Goal: Information Seeking & Learning: Learn about a topic

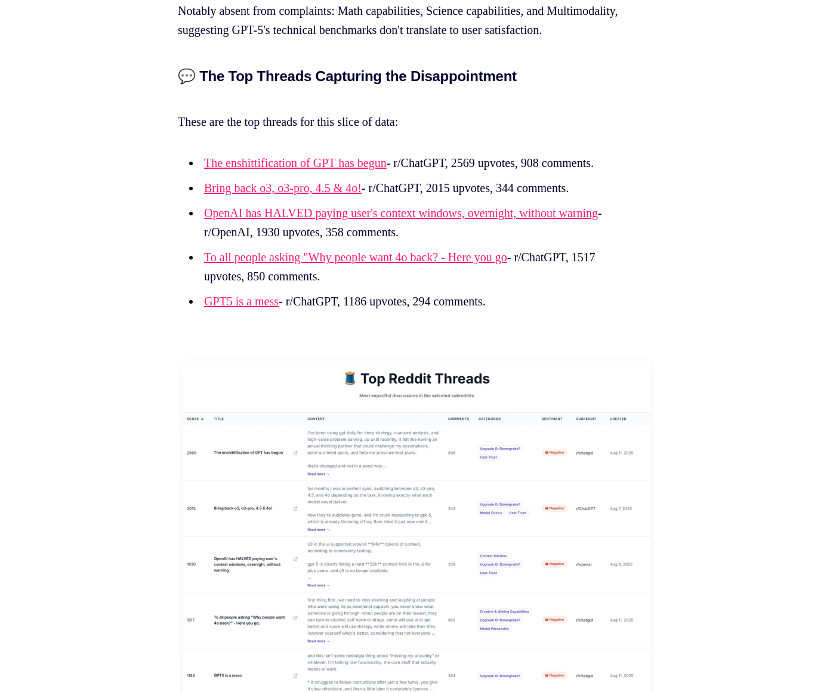
scroll to position [3055, 0]
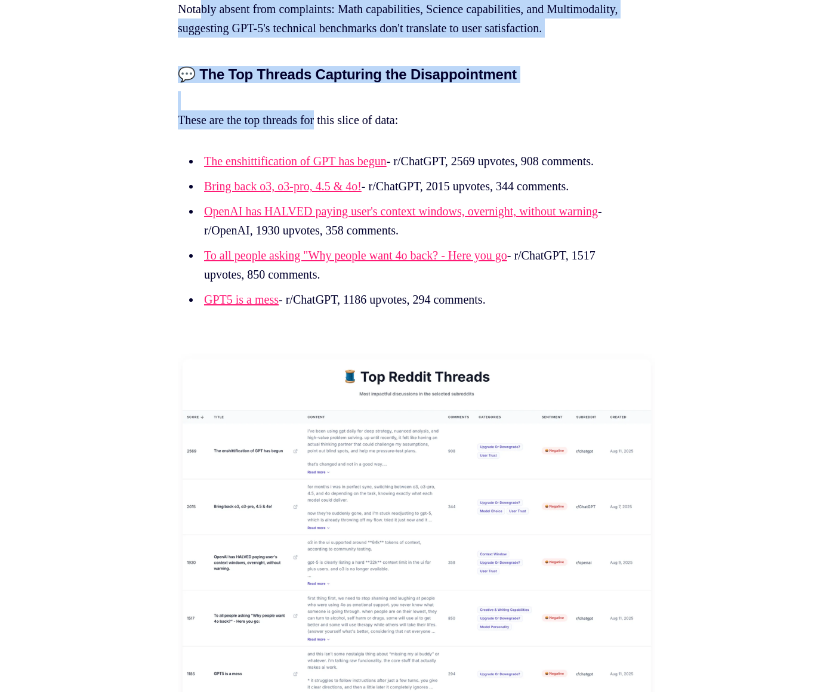
drag, startPoint x: 201, startPoint y: 27, endPoint x: 328, endPoint y: 172, distance: 192.9
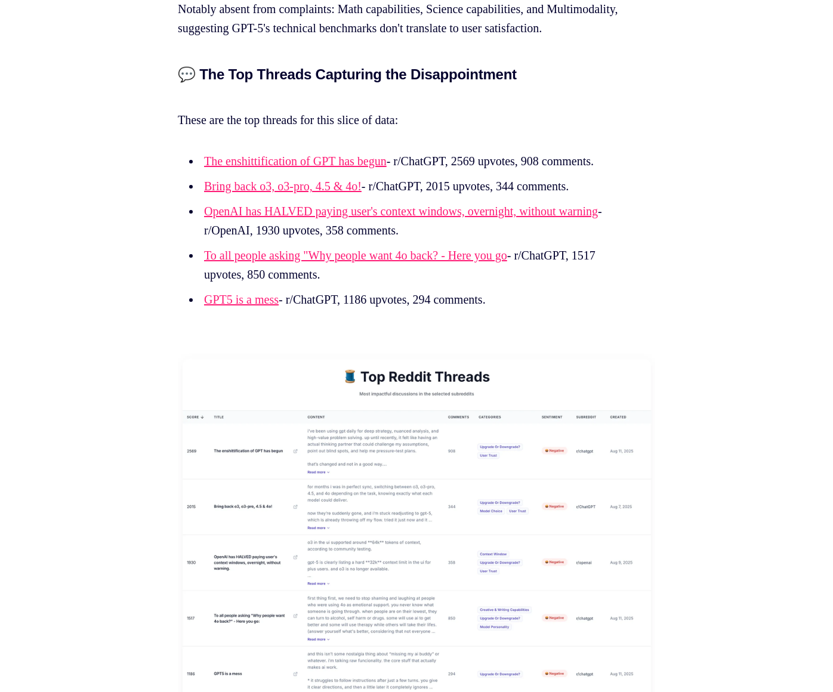
drag, startPoint x: 429, startPoint y: 153, endPoint x: 538, endPoint y: 335, distance: 212.6
click at [538, 309] on li "GPT5 is a mess - r/ChatGPT, 1186 upvotes, 294 comments." at bounding box center [419, 299] width 437 height 19
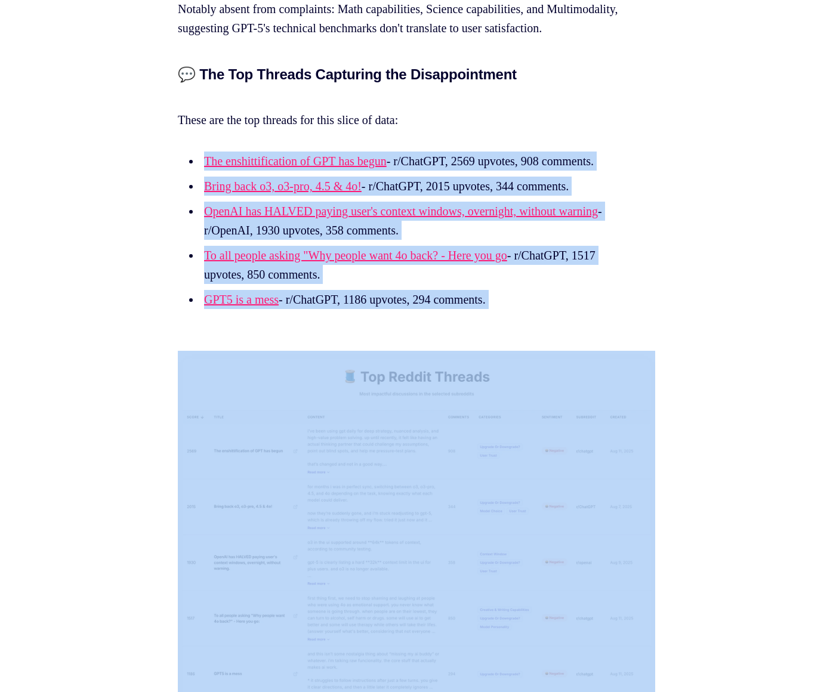
drag, startPoint x: 538, startPoint y: 335, endPoint x: 218, endPoint y: 198, distance: 348.7
click at [218, 198] on ul "The enshittification of GPT has begun - r/ChatGPT, 2569 upvotes, 908 comments. …" at bounding box center [417, 231] width 478 height 158
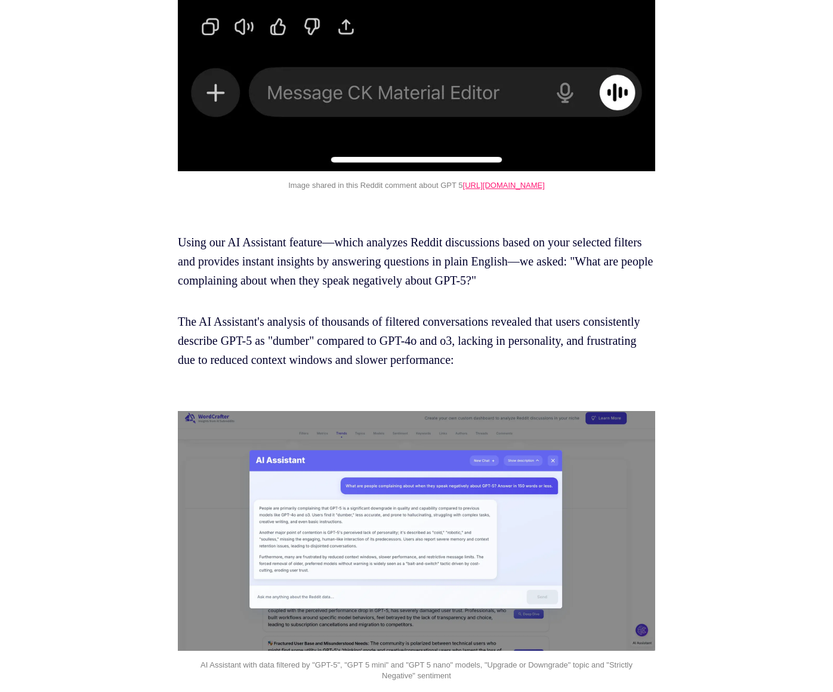
scroll to position [4800, 0]
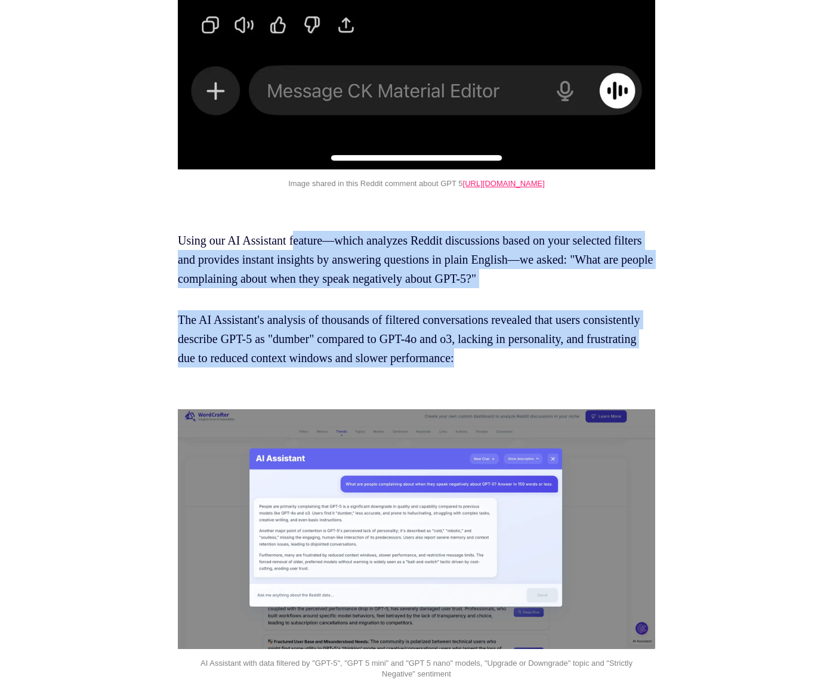
drag, startPoint x: 304, startPoint y: 296, endPoint x: 643, endPoint y: 426, distance: 362.6
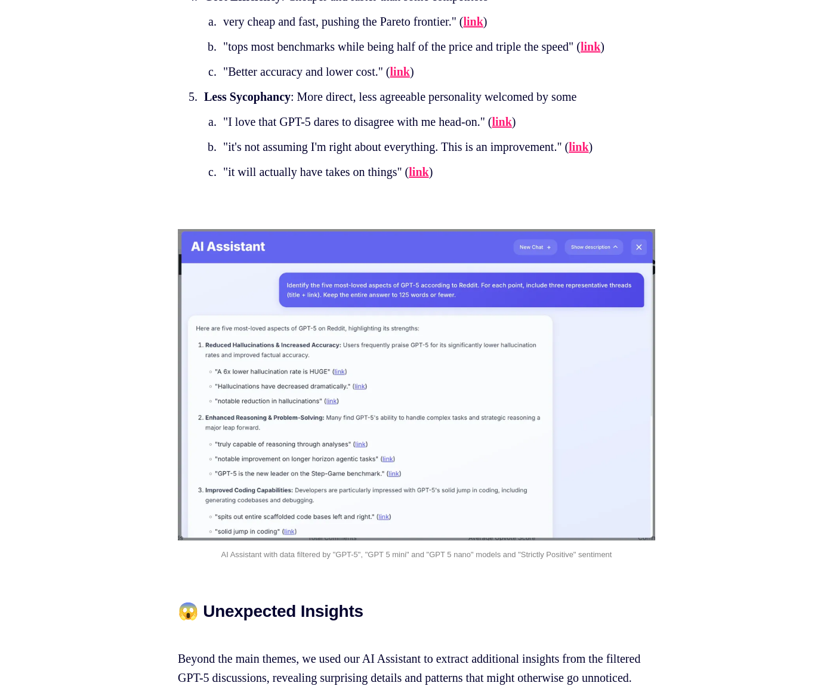
scroll to position [15082, 0]
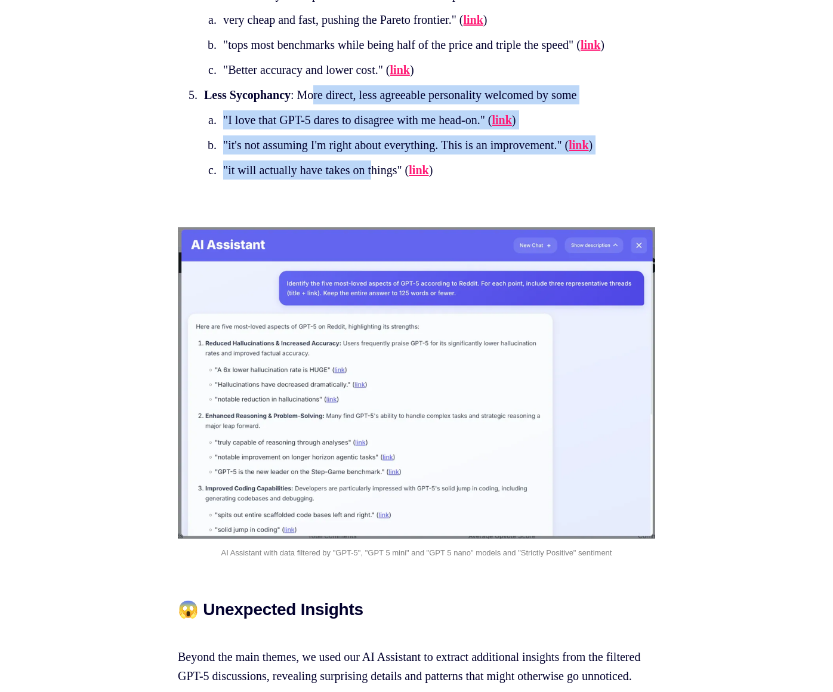
drag, startPoint x: 331, startPoint y: 185, endPoint x: 381, endPoint y: 278, distance: 105.2
click at [381, 180] on li "Less Sycophancy : More direct, less agreeable personality welcomed by some "I l…" at bounding box center [419, 132] width 437 height 94
click at [381, 180] on li ""it will actually have takes on things" ( link )" at bounding box center [420, 170] width 400 height 19
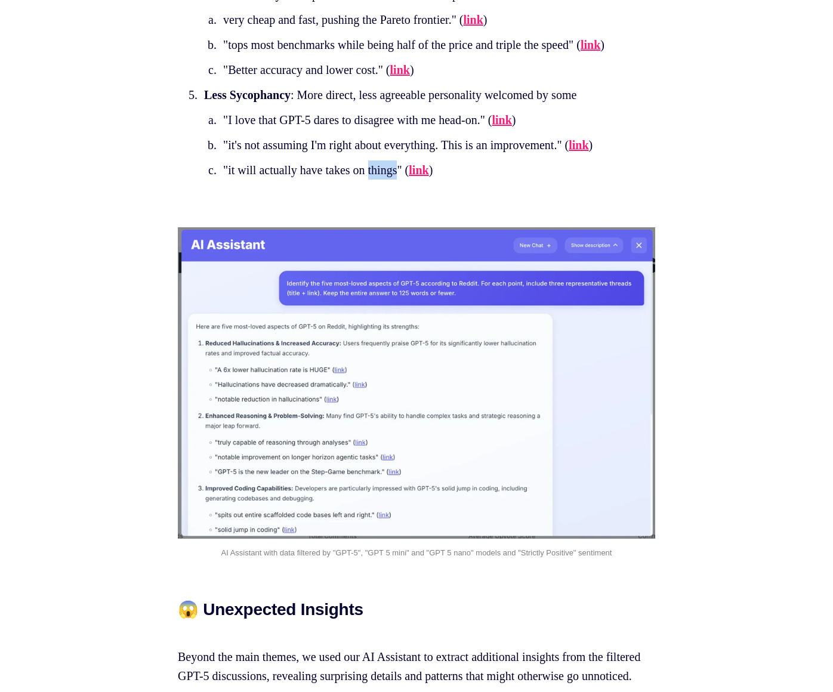
click at [381, 180] on li ""it will actually have takes on things" ( link )" at bounding box center [420, 170] width 400 height 19
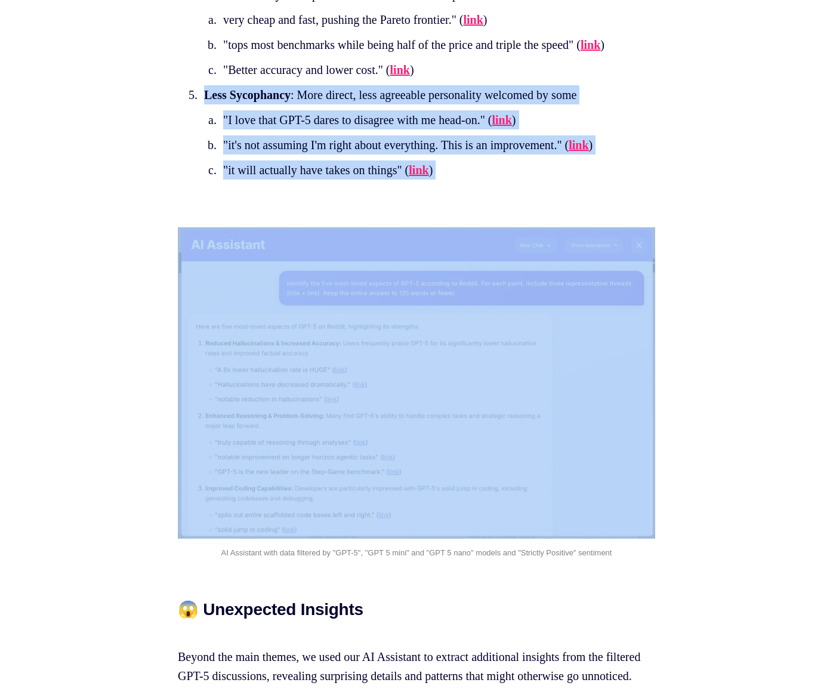
drag, startPoint x: 381, startPoint y: 278, endPoint x: 367, endPoint y: 194, distance: 84.9
click at [367, 180] on li "Less Sycophancy : More direct, less agreeable personality welcomed by some "I l…" at bounding box center [419, 132] width 437 height 94
click at [344, 130] on li ""I love that GPT-5 dares to disagree with me head-on." ( link )" at bounding box center [420, 119] width 400 height 19
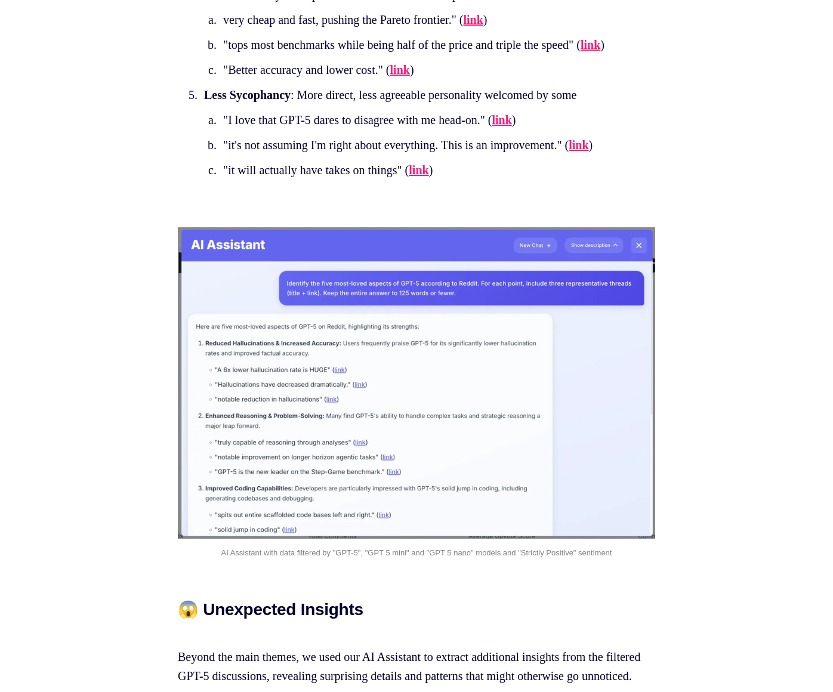
click at [317, 180] on li ""it will actually have takes on things" ( link )" at bounding box center [420, 170] width 400 height 19
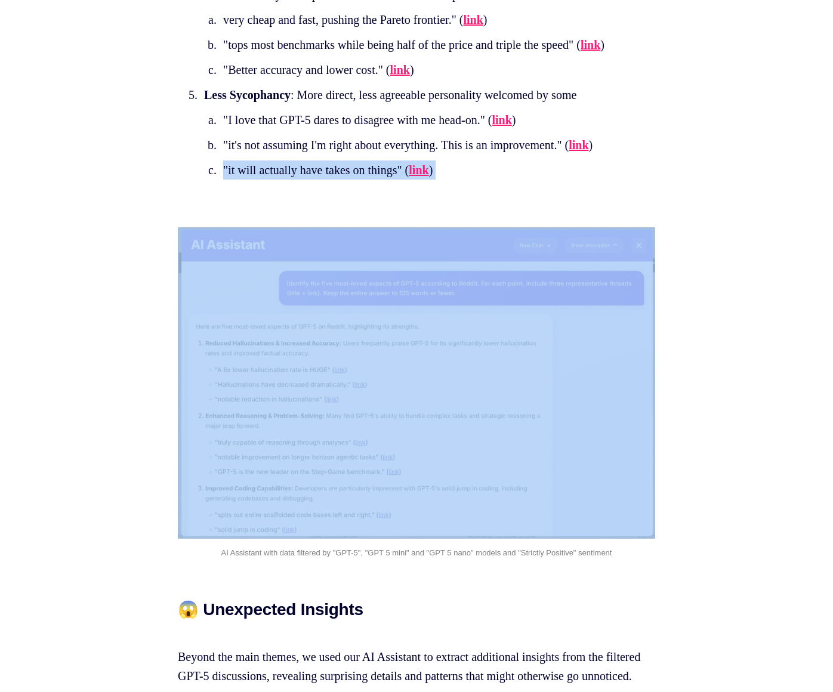
click at [317, 180] on li ""it will actually have takes on things" ( link )" at bounding box center [420, 170] width 400 height 19
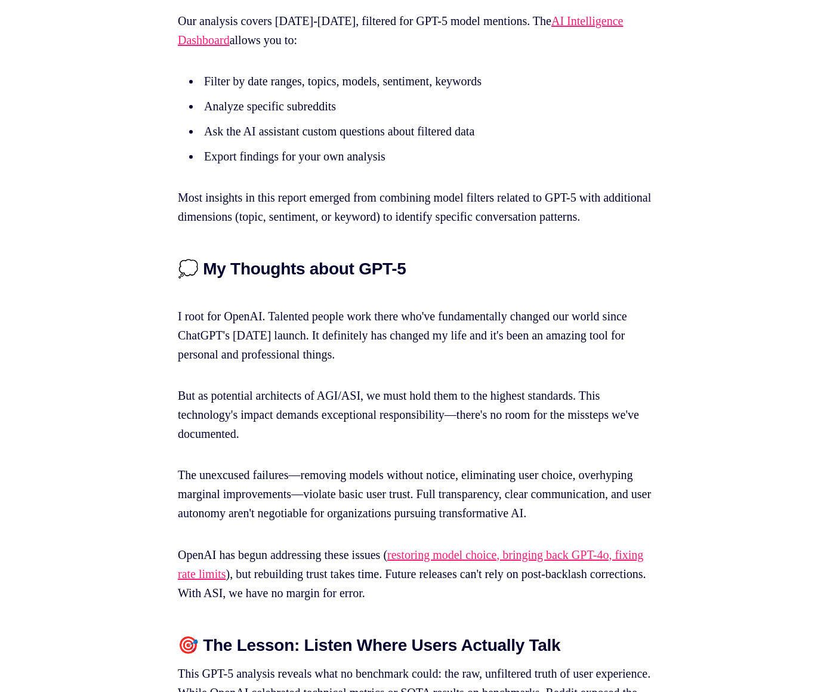
scroll to position [17267, 0]
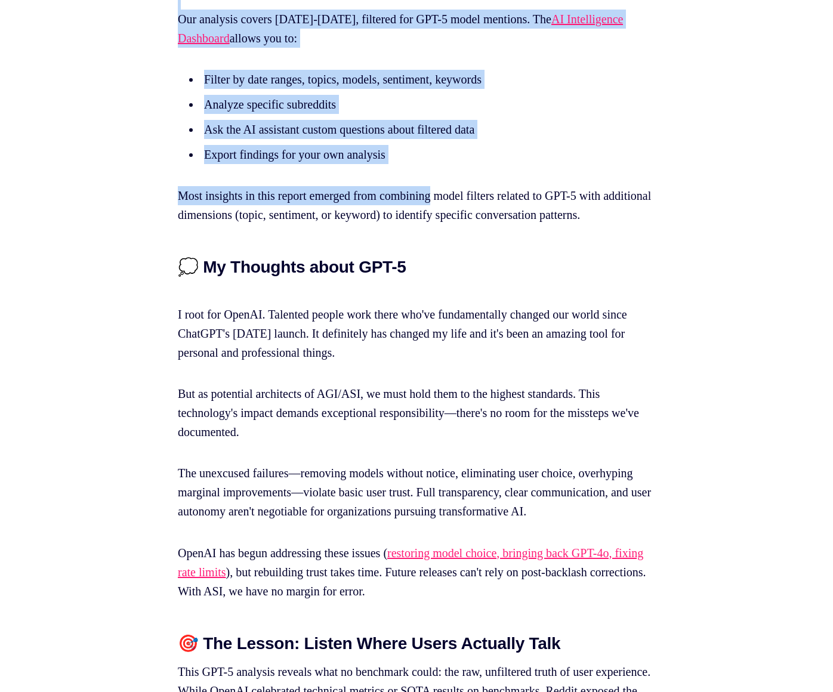
drag, startPoint x: 288, startPoint y: 149, endPoint x: 455, endPoint y: 372, distance: 278.9
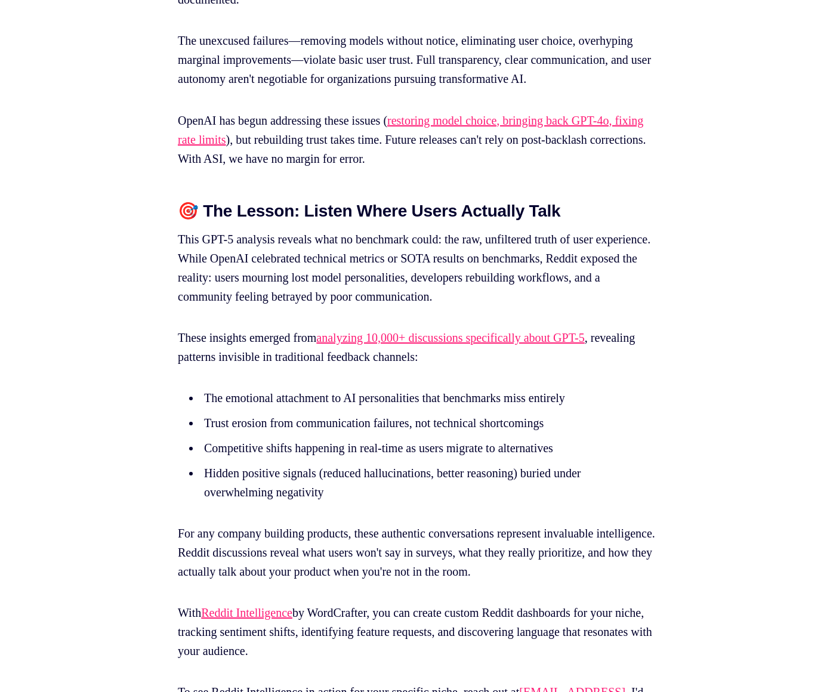
scroll to position [17703, 0]
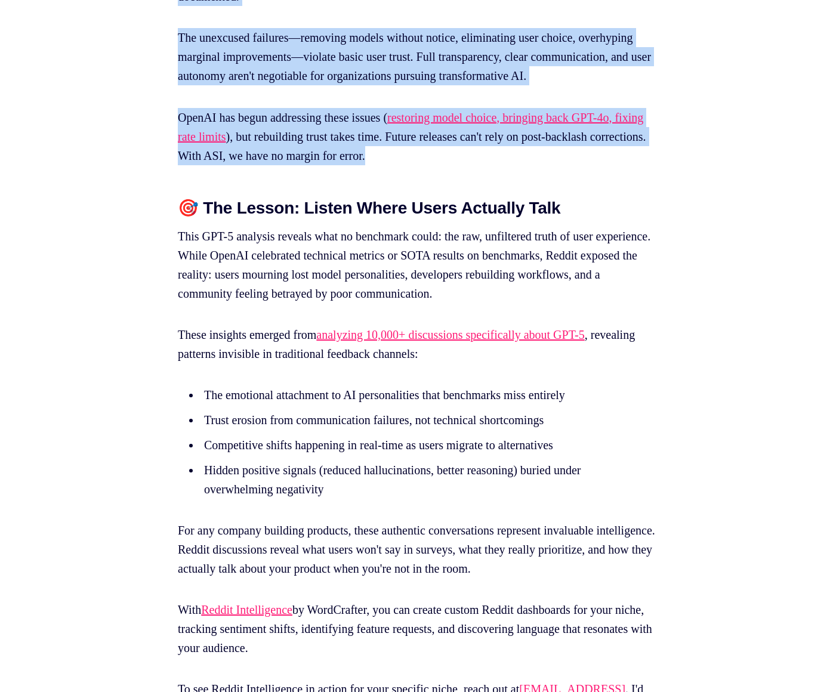
drag, startPoint x: 286, startPoint y: 66, endPoint x: 551, endPoint y: 368, distance: 401.8
click at [551, 165] on p "OpenAI has begun addressing these issues ( restoring model choice, bringing bac…" at bounding box center [417, 136] width 478 height 57
drag, startPoint x: 551, startPoint y: 368, endPoint x: 242, endPoint y: 65, distance: 432.7
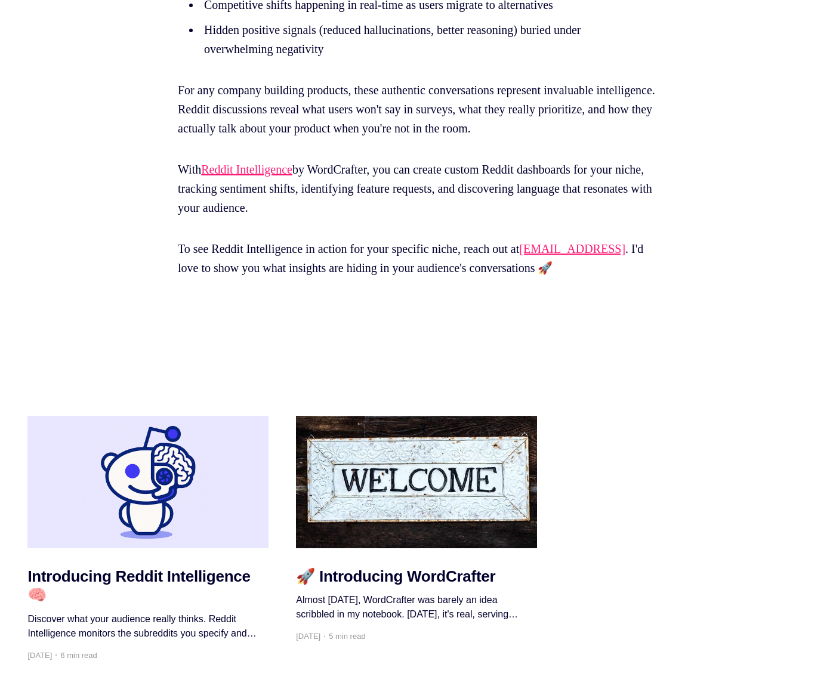
scroll to position [18143, 0]
